Goal: Task Accomplishment & Management: Manage account settings

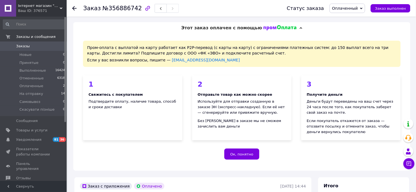
scroll to position [203, 0]
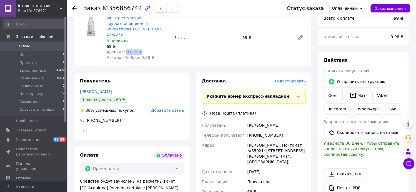
drag, startPoint x: 132, startPoint y: 54, endPoint x: 122, endPoint y: 54, distance: 9.4
click at [122, 54] on div "Артикул: DT-1576" at bounding box center [139, 53] width 64 height 6
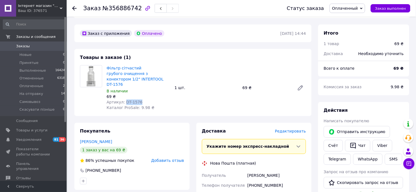
scroll to position [80, 0]
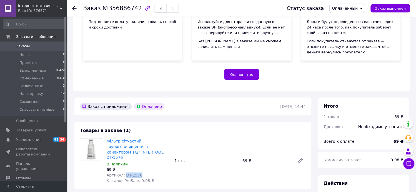
click at [353, 8] on span "Оплаченный" at bounding box center [345, 8] width 26 height 4
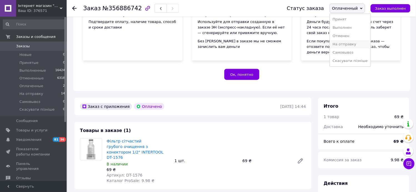
click at [355, 46] on li "На отправку" at bounding box center [350, 44] width 41 height 8
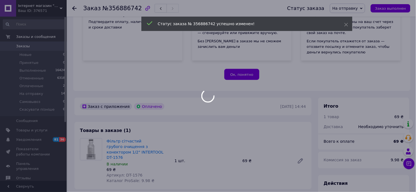
click at [74, 8] on div at bounding box center [208, 96] width 416 height 192
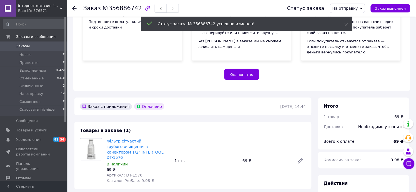
click at [77, 10] on div at bounding box center [77, 8] width 11 height 17
click at [75, 8] on use at bounding box center [74, 8] width 4 height 4
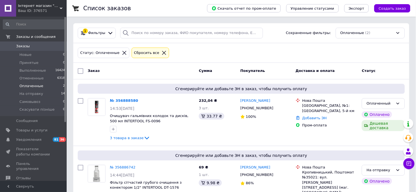
click at [52, 89] on li "Оплаченные 2" at bounding box center [34, 86] width 68 height 8
click at [46, 63] on li "Принятые 0" at bounding box center [34, 63] width 68 height 8
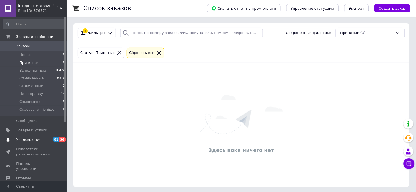
click at [43, 140] on span "Уведомления" at bounding box center [33, 140] width 35 height 5
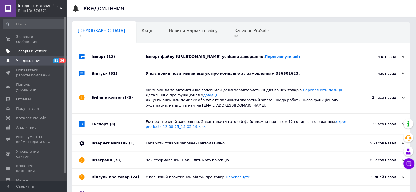
click at [32, 49] on span "Товары и услуги" at bounding box center [31, 51] width 31 height 5
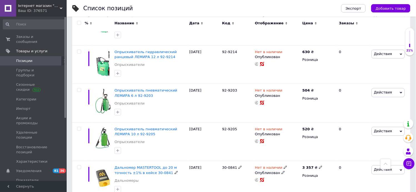
scroll to position [748, 0]
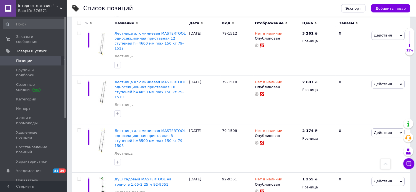
scroll to position [788, 0]
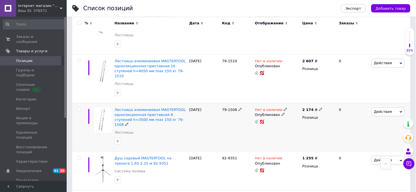
drag, startPoint x: 216, startPoint y: 59, endPoint x: 239, endPoint y: 55, distance: 22.9
click at [239, 103] on div "Лестница алюминиевая MASTERTOOL односекционная приставная 8 ступеней h=3500 мм …" at bounding box center [241, 127] width 338 height 49
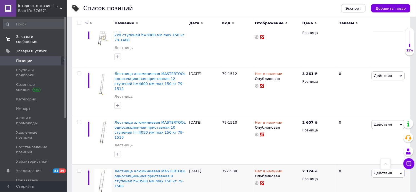
click at [31, 37] on span "Заказы и сообщения" at bounding box center [33, 39] width 35 height 10
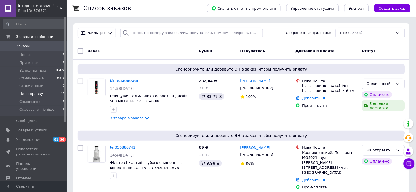
click at [29, 94] on span "На отправку" at bounding box center [31, 94] width 24 height 5
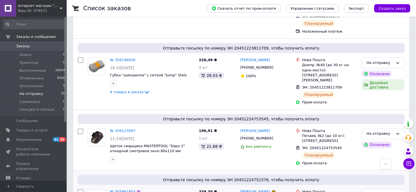
scroll to position [616, 0]
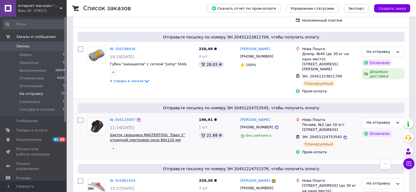
drag, startPoint x: 191, startPoint y: 93, endPoint x: 173, endPoint y: 87, distance: 19.4
click at [173, 116] on div "№ 356123097 11:14[DATE] Щиток сварщика MASTERTOOL "Евро 2" откидной смотровое о…" at bounding box center [152, 135] width 89 height 39
copy div "81-0022"
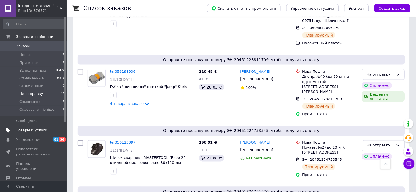
scroll to position [555, 0]
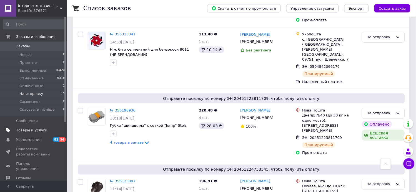
click at [34, 131] on span "Товары и услуги" at bounding box center [31, 130] width 31 height 5
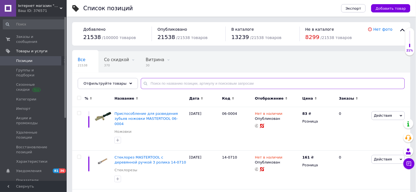
click at [172, 85] on input "text" at bounding box center [273, 83] width 264 height 11
paste input "81-0022"
type input "81-0022"
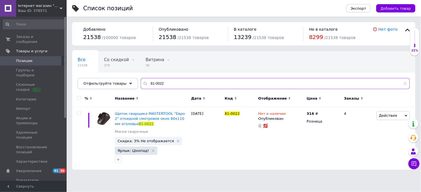
drag, startPoint x: 168, startPoint y: 83, endPoint x: 124, endPoint y: 78, distance: 43.8
click at [124, 78] on div "Отфильтруйте товары 81-0022" at bounding box center [244, 83] width 332 height 11
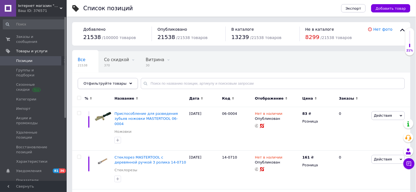
click at [129, 84] on icon at bounding box center [130, 83] width 3 height 3
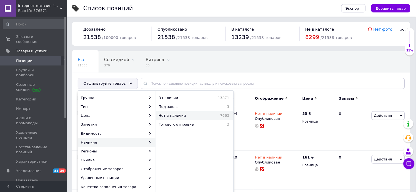
click at [186, 118] on span "Нет в наличии" at bounding box center [182, 115] width 49 height 5
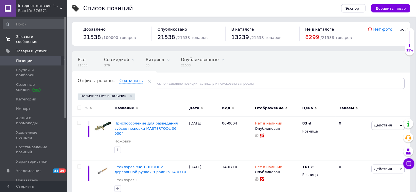
click at [32, 37] on span "Заказы и сообщения" at bounding box center [33, 39] width 35 height 10
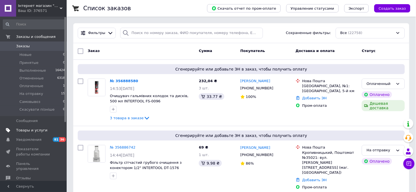
click at [35, 131] on span "Товары и услуги" at bounding box center [31, 130] width 31 height 5
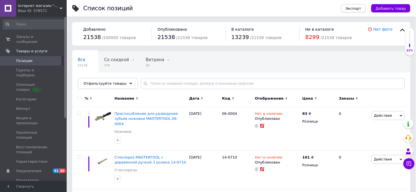
click at [356, 9] on span "Экспорт" at bounding box center [353, 8] width 16 height 4
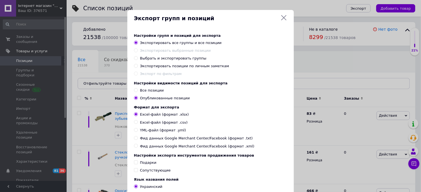
click at [150, 90] on span "Все позиции" at bounding box center [152, 90] width 24 height 4
click at [138, 90] on input "Все позиции" at bounding box center [136, 90] width 4 height 4
radio input "true"
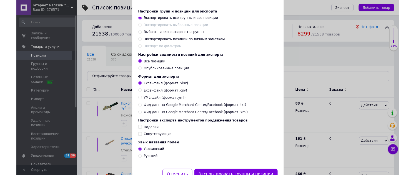
scroll to position [51, 0]
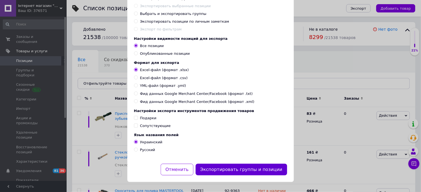
click at [237, 168] on button "Экспортировать группы и позиции" at bounding box center [242, 170] width 92 height 12
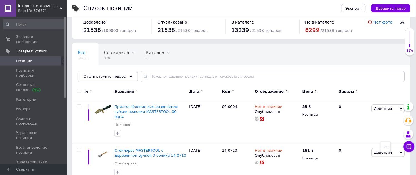
scroll to position [0, 0]
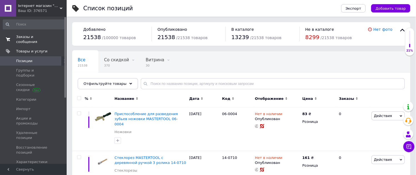
click at [35, 36] on span "Заказы и сообщения" at bounding box center [33, 39] width 35 height 10
